Goal: Task Accomplishment & Management: Use online tool/utility

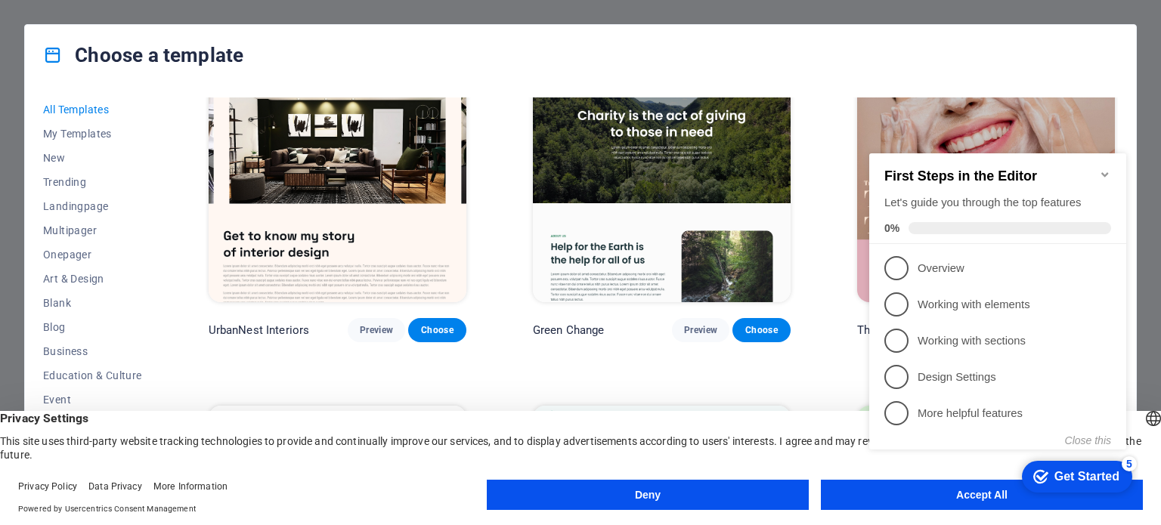
scroll to position [1813, 0]
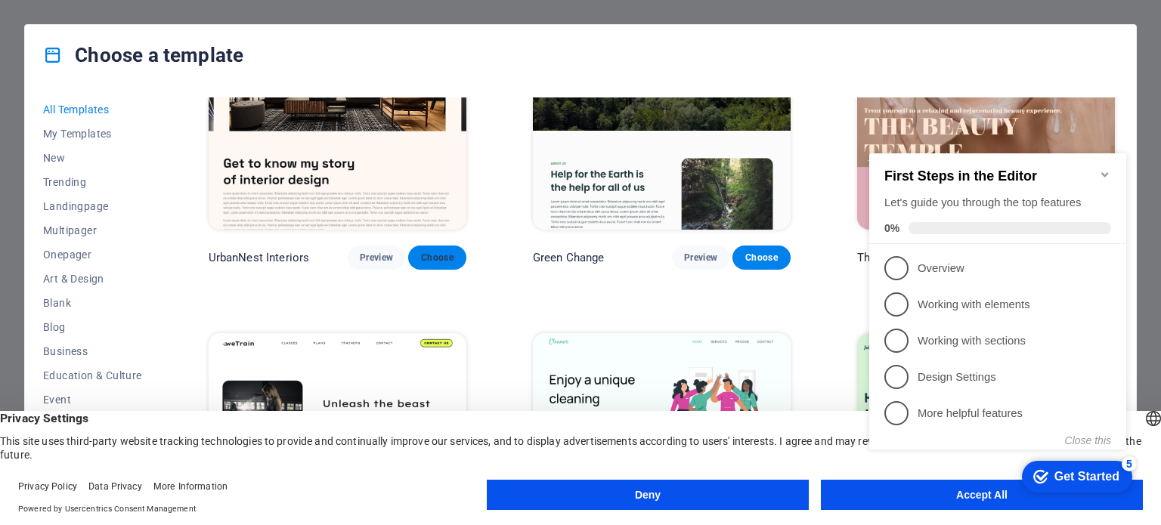
click at [442, 252] on span "Choose" at bounding box center [436, 258] width 33 height 12
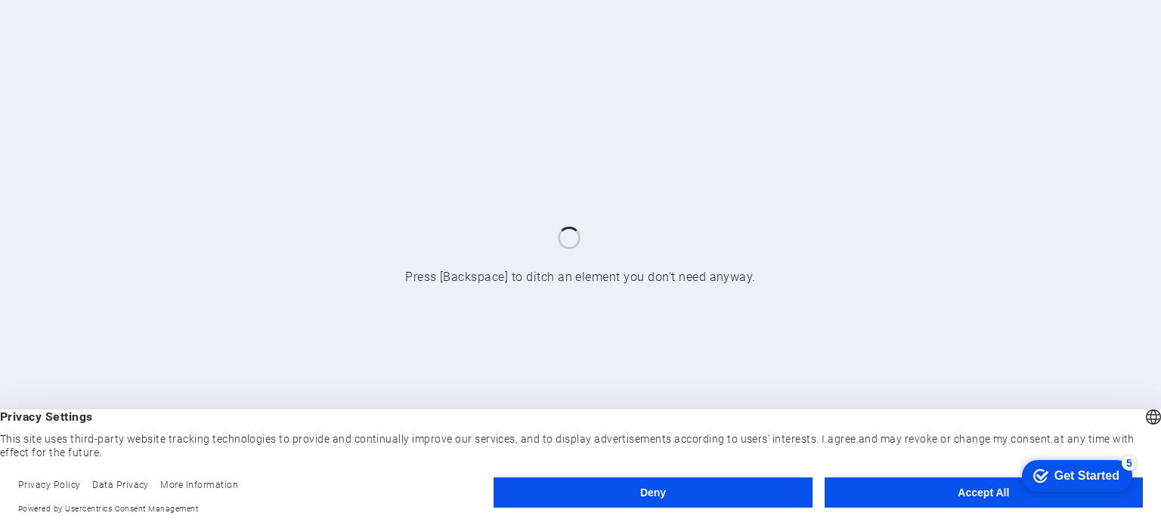
click at [988, 490] on button "Accept All" at bounding box center [983, 493] width 318 height 30
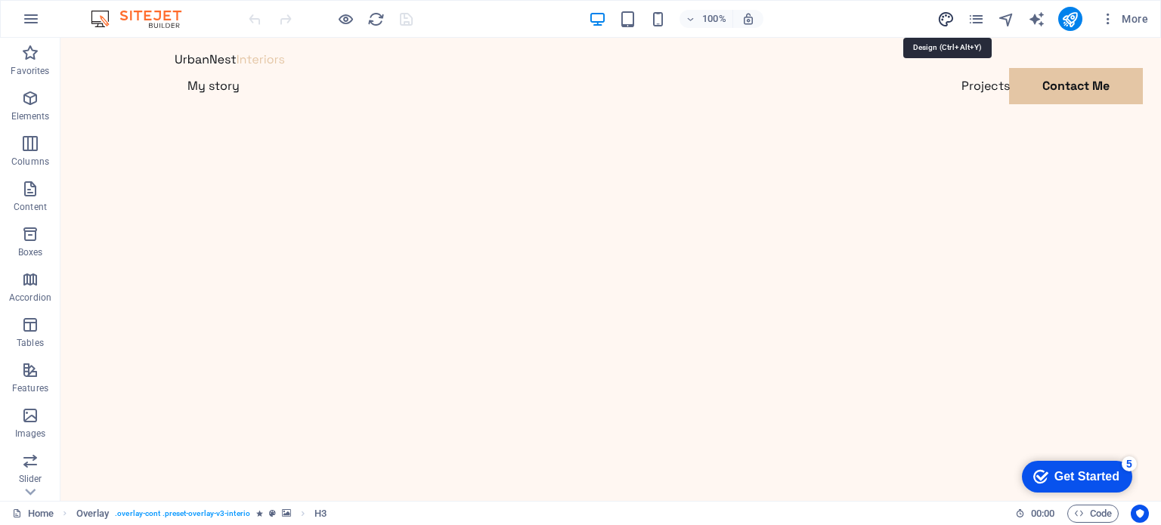
click at [947, 16] on icon "design" at bounding box center [945, 19] width 17 height 17
select select "px"
select select "400"
select select "px"
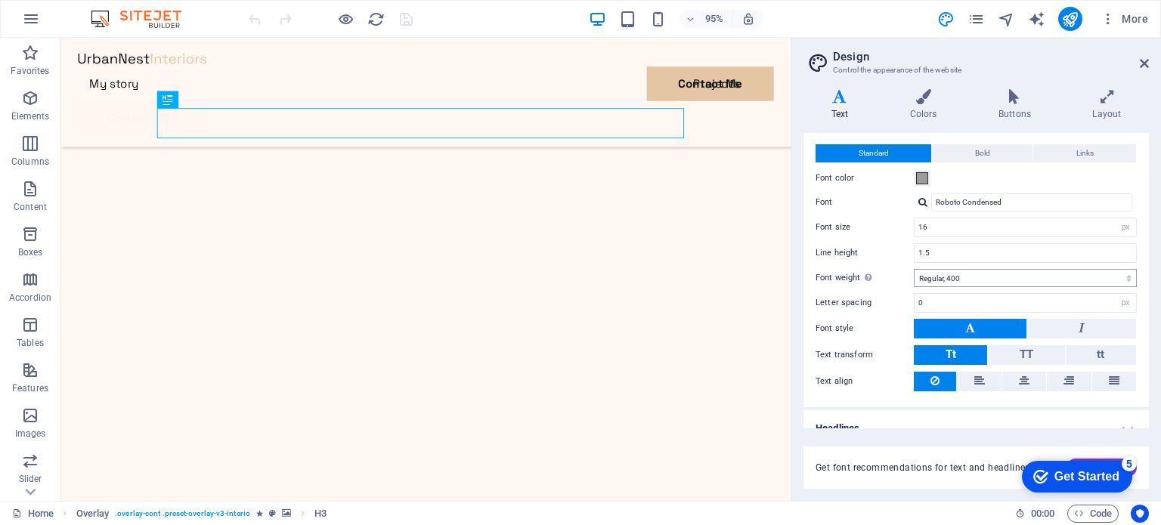
scroll to position [46, 0]
